Goal: Task Accomplishment & Management: Manage account settings

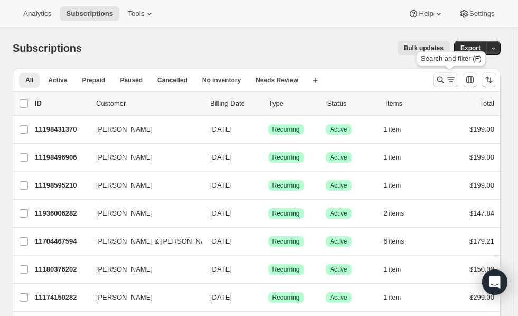
click at [446, 80] on icon "Search and filter results" at bounding box center [440, 79] width 11 height 11
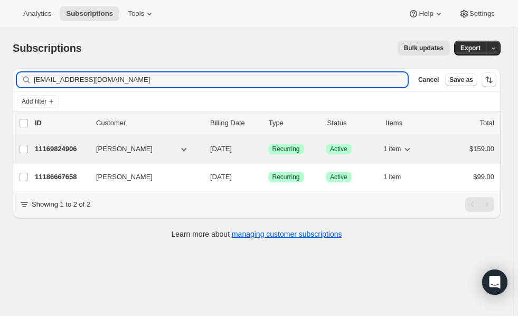
type input "[EMAIL_ADDRESS][DOMAIN_NAME]"
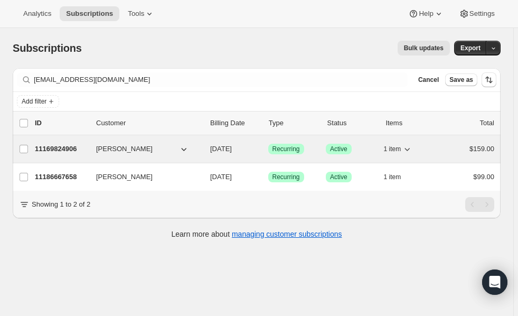
click at [68, 151] on p "11169824906" at bounding box center [61, 149] width 53 height 11
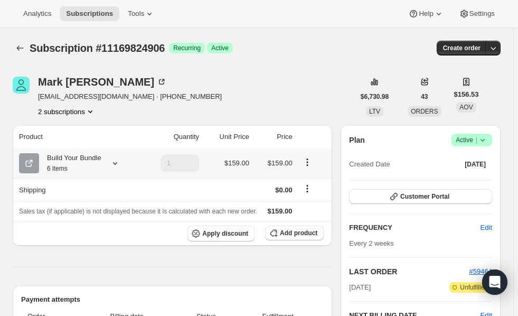
click at [114, 162] on icon at bounding box center [115, 163] width 11 height 11
click at [70, 247] on span "Edit box" at bounding box center [71, 248] width 25 height 8
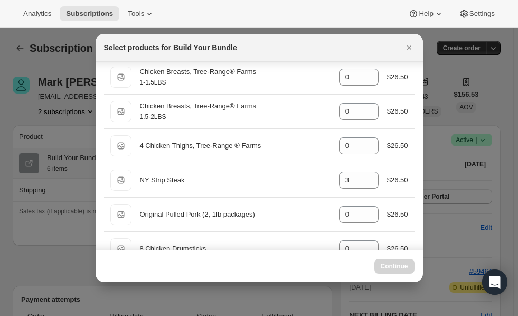
scroll to position [124, 0]
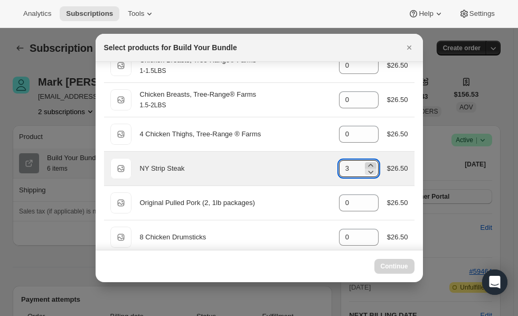
click at [367, 164] on icon ":rdc:" at bounding box center [370, 165] width 11 height 11
type input "6"
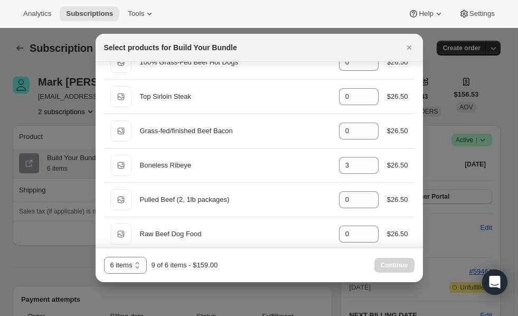
scroll to position [580, 0]
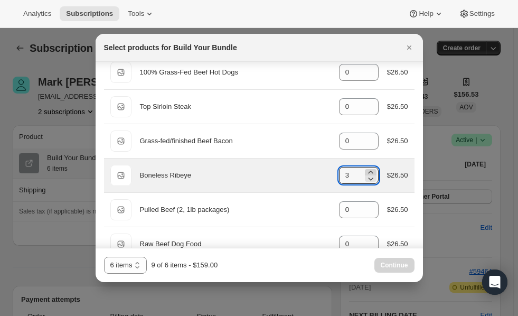
click at [368, 171] on icon ":rdc:" at bounding box center [370, 172] width 5 height 3
type input "6"
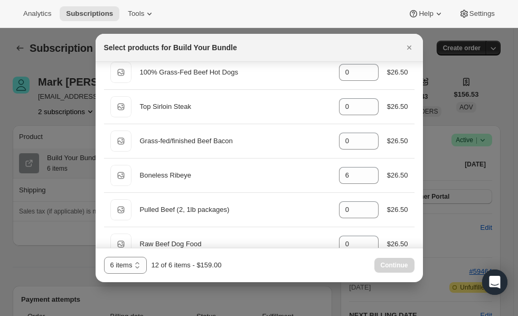
click at [286, 267] on div "6 items 12 items 6 items 12 of 6 items - $159.00 Continue" at bounding box center [259, 265] width 310 height 17
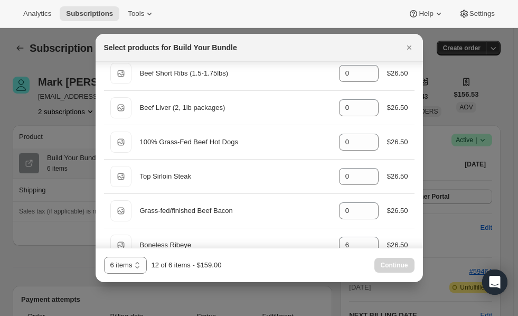
scroll to position [574, 0]
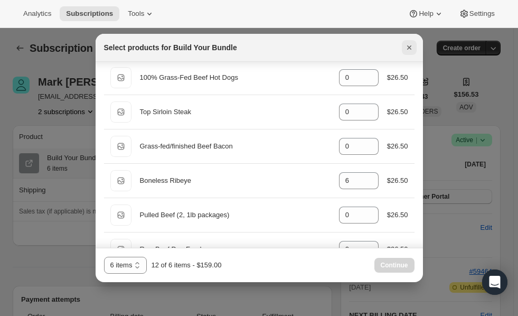
click at [409, 51] on icon "Close" at bounding box center [409, 47] width 11 height 11
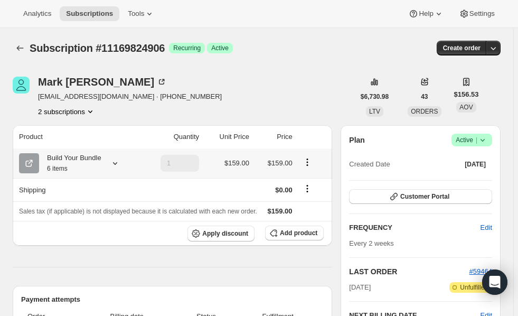
click at [113, 165] on icon at bounding box center [115, 163] width 11 height 11
click at [82, 247] on button "Edit box" at bounding box center [71, 248] width 78 height 15
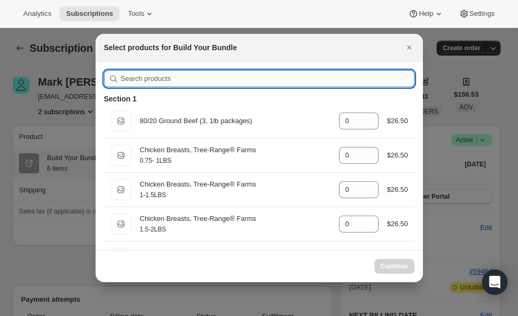
click at [218, 78] on input ":rfl:" at bounding box center [268, 78] width 294 height 17
type input "ri"
type input "3"
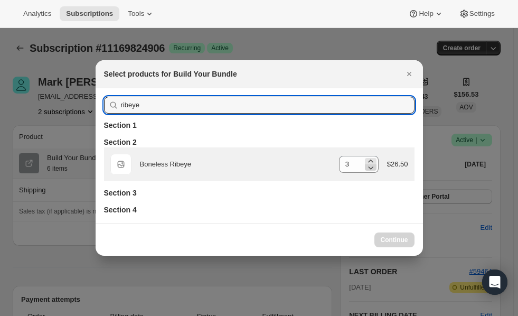
type input "ribeye"
click at [371, 164] on icon ":rfl:" at bounding box center [370, 167] width 11 height 11
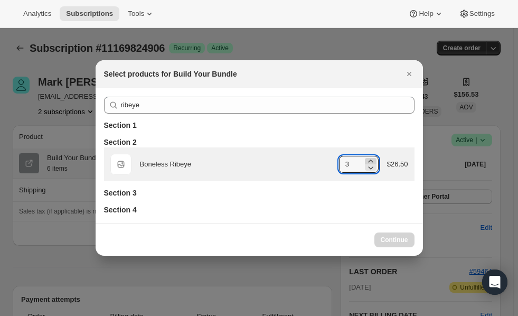
click at [372, 160] on icon ":rfl:" at bounding box center [370, 160] width 5 height 3
click at [372, 158] on icon ":rfl:" at bounding box center [370, 161] width 11 height 11
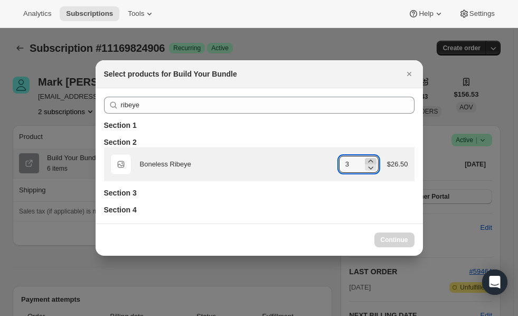
click at [372, 158] on icon ":rfl:" at bounding box center [370, 161] width 11 height 11
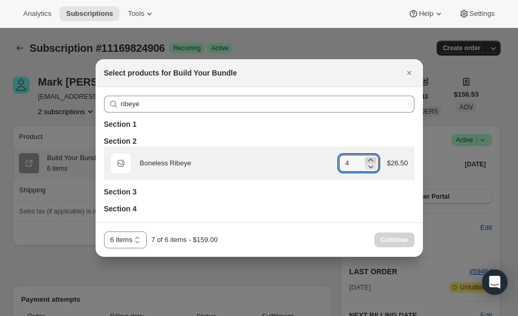
click at [372, 158] on icon ":rfl:" at bounding box center [370, 160] width 11 height 11
click at [371, 165] on icon ":rfl:" at bounding box center [370, 166] width 11 height 11
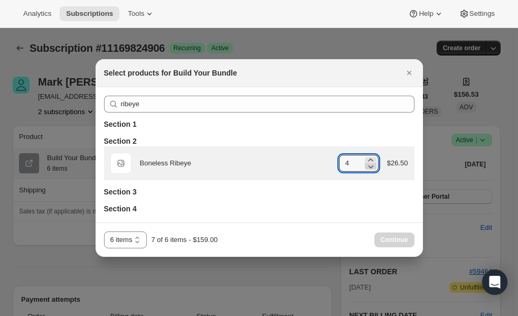
type input "3"
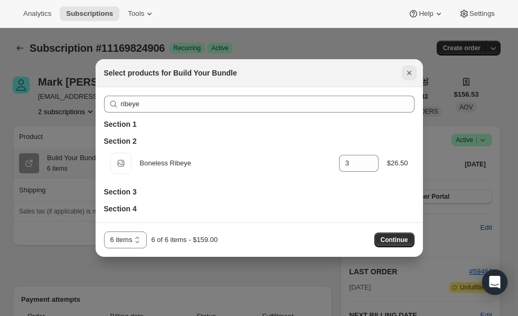
click at [409, 73] on icon "Close" at bounding box center [409, 73] width 4 height 4
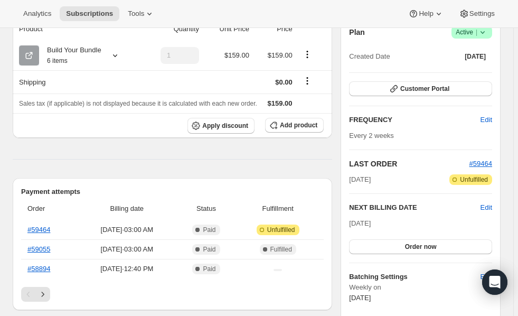
scroll to position [107, 0]
